Goal: Check status

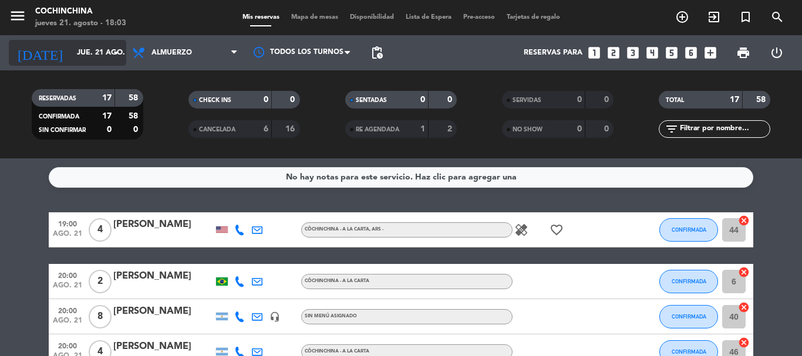
click at [114, 53] on icon "arrow_drop_down" at bounding box center [116, 53] width 14 height 14
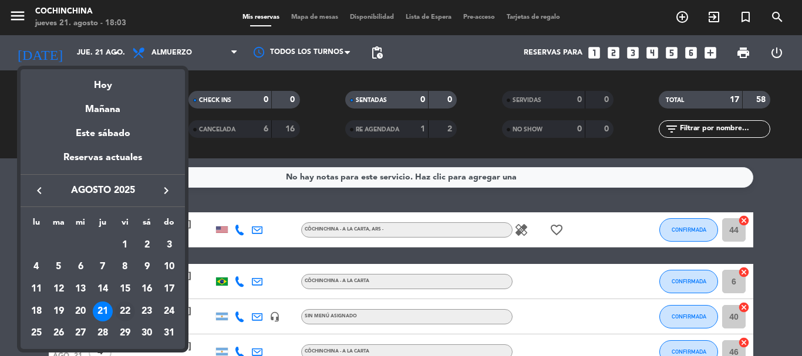
click at [126, 308] on div "22" at bounding box center [125, 312] width 20 height 20
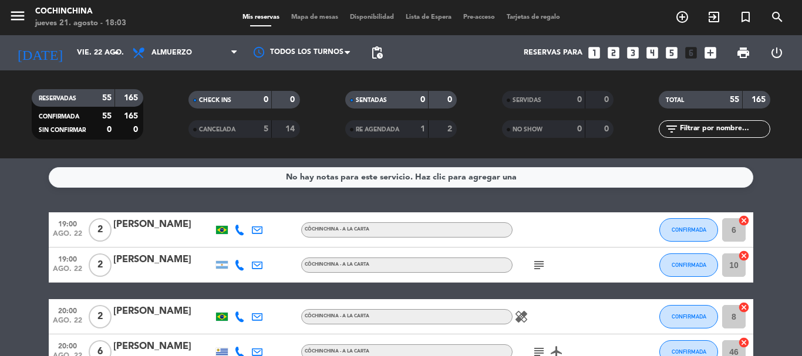
click at [176, 96] on filter-checkbox "CHECK INS 0 0" at bounding box center [244, 100] width 157 height 18
click at [112, 50] on icon "arrow_drop_down" at bounding box center [116, 53] width 14 height 14
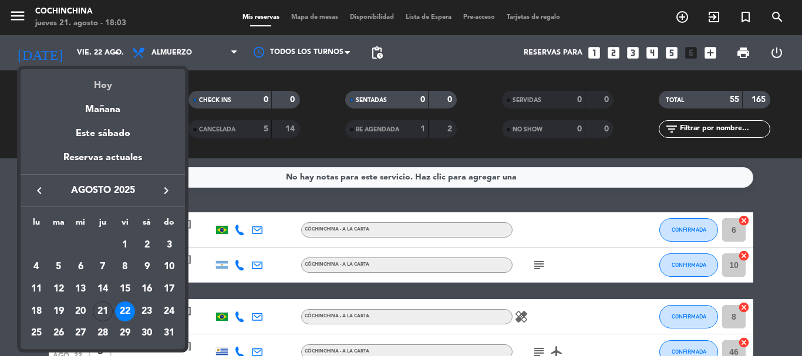
click at [101, 89] on div "Hoy" at bounding box center [103, 81] width 164 height 24
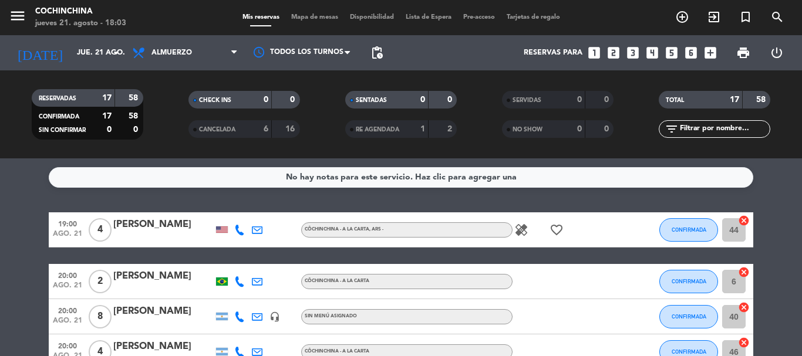
click at [175, 116] on div "CHECK INS 0 0" at bounding box center [244, 105] width 157 height 29
click at [103, 55] on input "jue. 21 ago." at bounding box center [120, 53] width 99 height 20
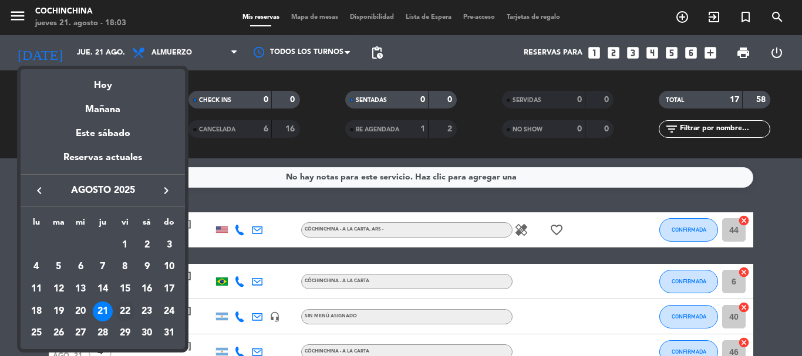
click at [123, 306] on div "22" at bounding box center [125, 312] width 20 height 20
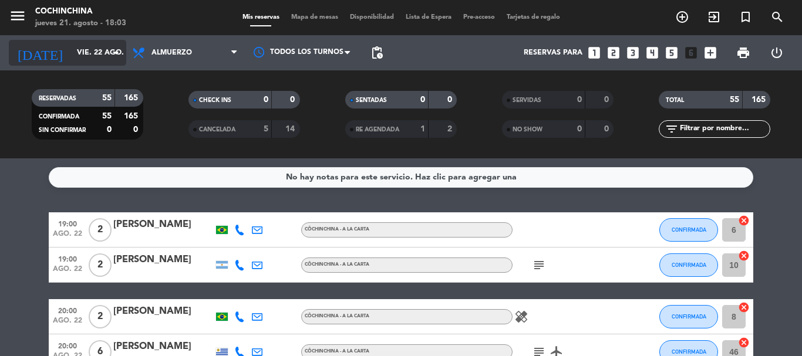
click at [95, 54] on input "vie. 22 ago." at bounding box center [120, 53] width 99 height 20
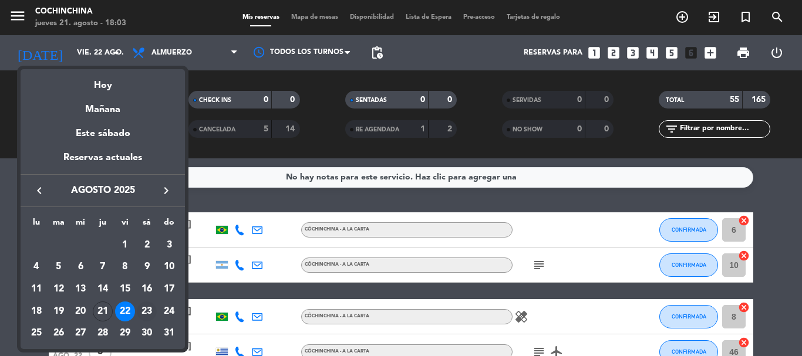
click at [142, 311] on div "23" at bounding box center [147, 312] width 20 height 20
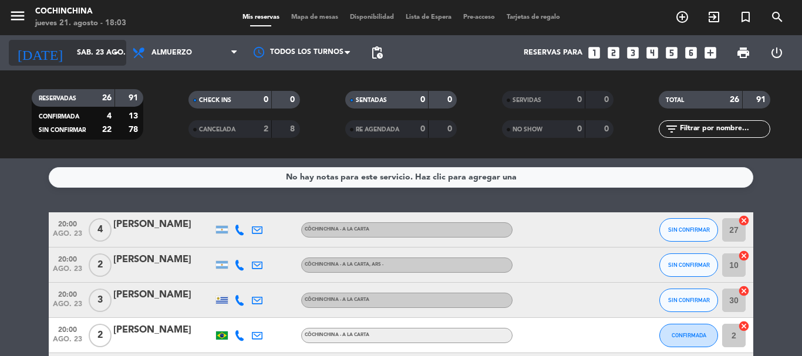
click at [98, 51] on input "sáb. 23 ago." at bounding box center [120, 53] width 99 height 20
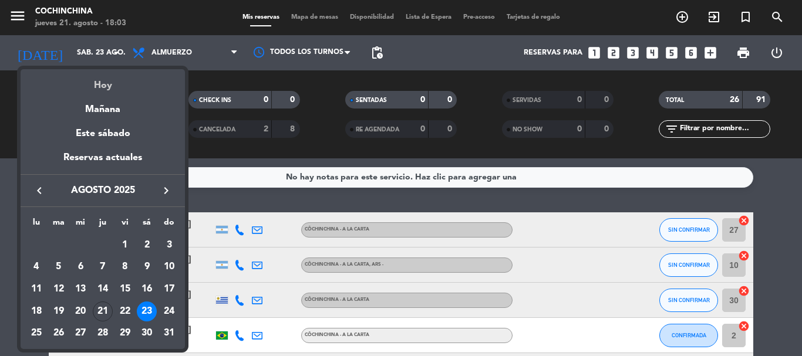
click at [107, 87] on div "Hoy" at bounding box center [103, 81] width 164 height 24
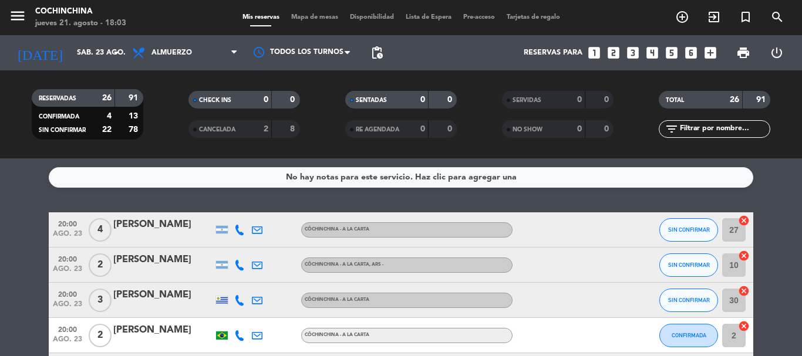
type input "jue. 21 ago."
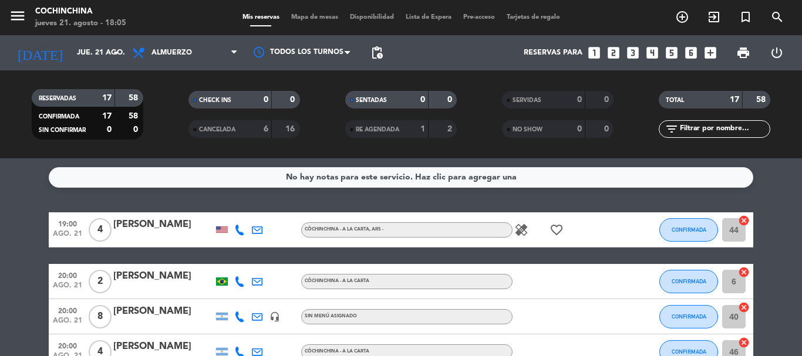
click at [166, 143] on div "CHECK INS 0 0 CANCELADA 6 16" at bounding box center [244, 114] width 157 height 65
click at [166, 117] on div "CHECK INS 0 0" at bounding box center [244, 105] width 157 height 29
click at [114, 58] on icon "arrow_drop_down" at bounding box center [116, 53] width 14 height 14
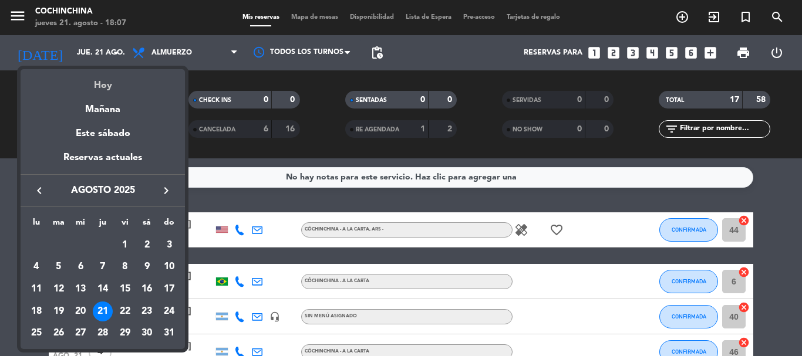
click at [103, 86] on div "Hoy" at bounding box center [103, 81] width 164 height 24
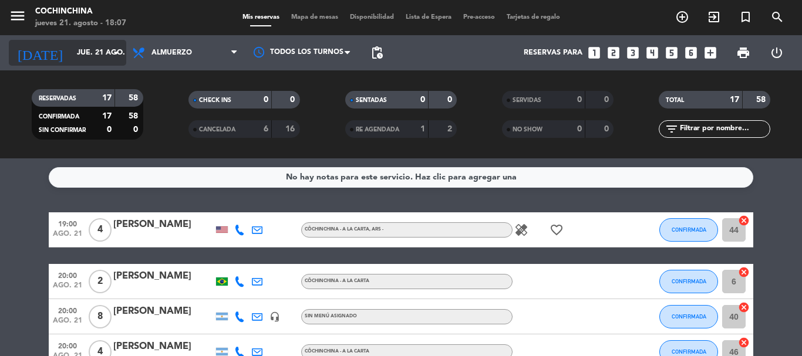
click at [109, 58] on input "jue. 21 ago." at bounding box center [120, 53] width 99 height 20
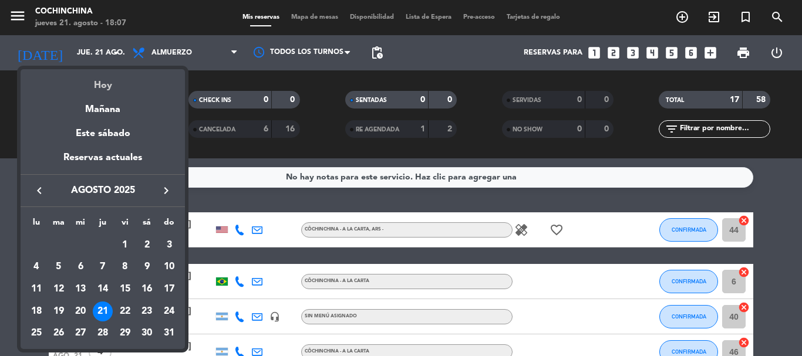
click at [103, 87] on div "Hoy" at bounding box center [103, 81] width 164 height 24
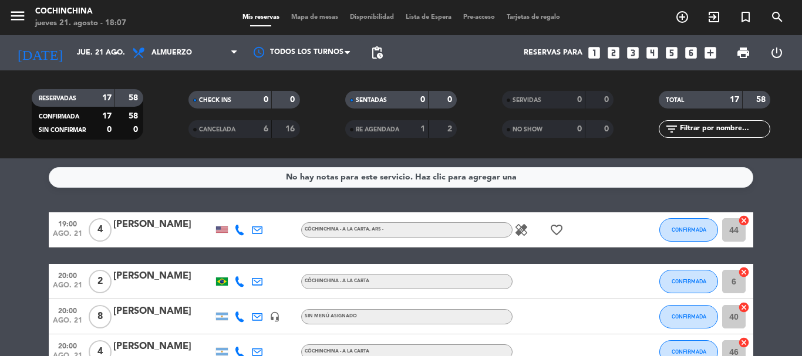
click at [167, 109] on div "CHECK INS 0 0" at bounding box center [244, 105] width 157 height 29
click at [170, 114] on div "CHECK INS 0 0" at bounding box center [244, 105] width 157 height 29
click at [105, 44] on input "jue. 21 ago." at bounding box center [120, 53] width 99 height 20
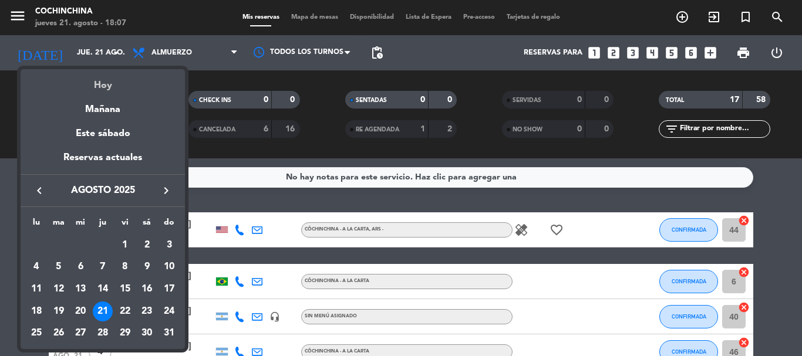
click at [100, 89] on div "Hoy" at bounding box center [103, 81] width 164 height 24
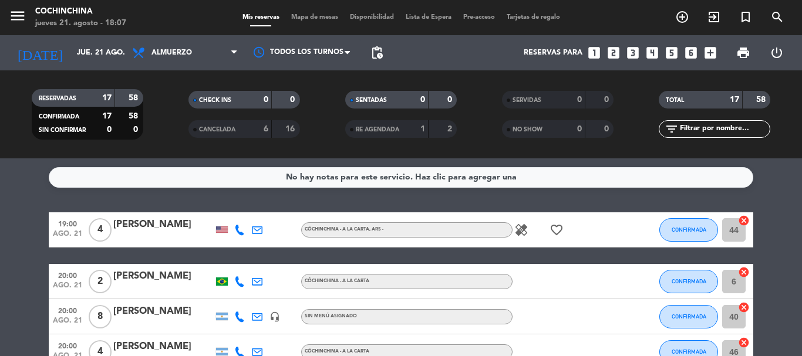
click at [161, 121] on filter-checkbox "RESERVADAS 17 58 CONFIRMADA 17 58 SIN CONFIRMAR 0 0" at bounding box center [87, 114] width 157 height 50
click at [167, 86] on div "CHECK INS 0 0 CANCELADA 6 16" at bounding box center [244, 114] width 157 height 65
